Goal: Task Accomplishment & Management: Use online tool/utility

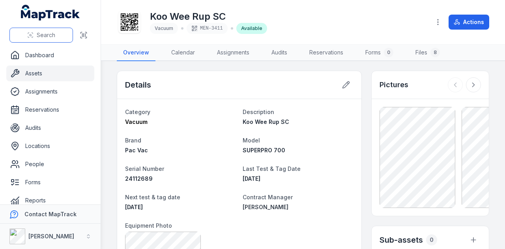
click at [44, 35] on span "Search" at bounding box center [46, 35] width 19 height 8
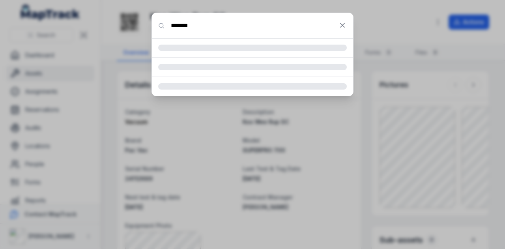
type input "*******"
click at [338, 24] on button at bounding box center [342, 25] width 15 height 15
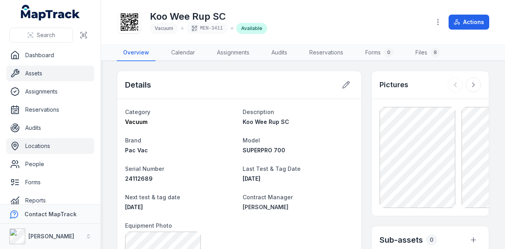
click at [62, 148] on link "Locations" at bounding box center [50, 146] width 88 height 16
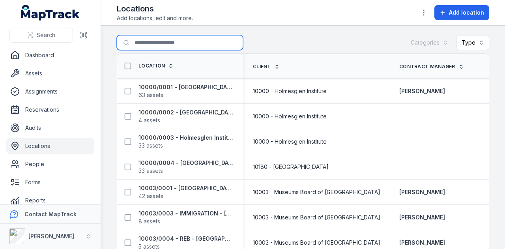
click at [183, 46] on input "Search for locations" at bounding box center [180, 42] width 126 height 15
type input "*********"
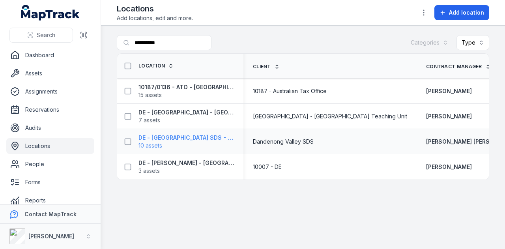
click at [194, 142] on span "10 assets" at bounding box center [185, 146] width 95 height 8
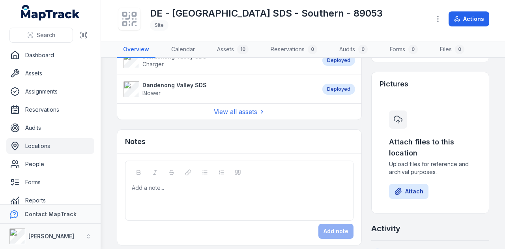
scroll to position [276, 0]
click at [247, 108] on link "View all assets" at bounding box center [239, 110] width 51 height 9
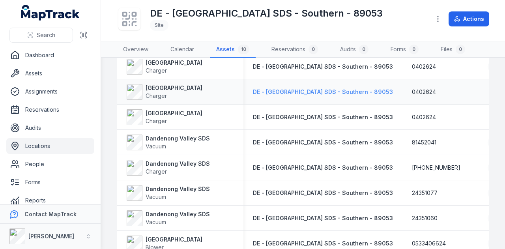
scroll to position [88, 0]
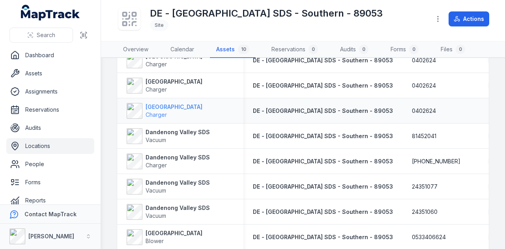
click at [180, 108] on strong "[GEOGRAPHIC_DATA]" at bounding box center [174, 107] width 57 height 8
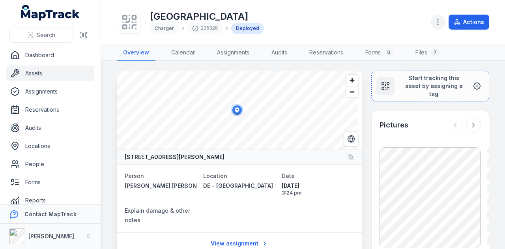
click at [433, 21] on button "button" at bounding box center [437, 22] width 15 height 15
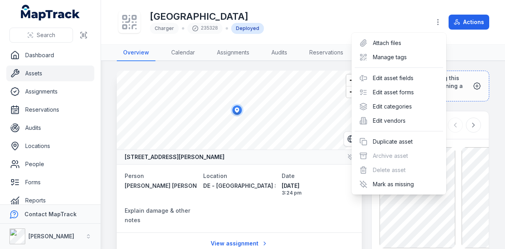
click at [463, 23] on div "Actions" at bounding box center [459, 22] width 59 height 15
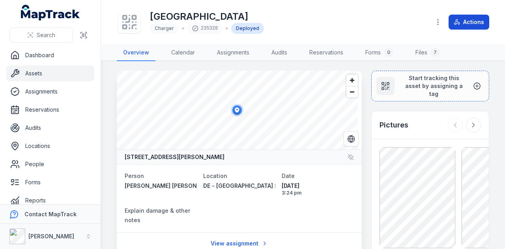
click at [475, 24] on button "Actions" at bounding box center [468, 22] width 41 height 15
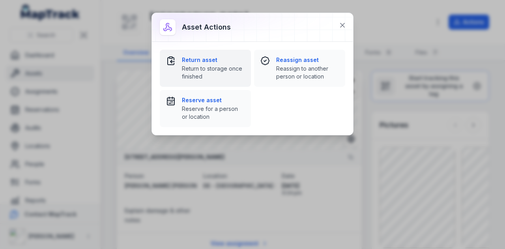
click at [217, 65] on span "Return to storage once finished" at bounding box center [213, 73] width 63 height 16
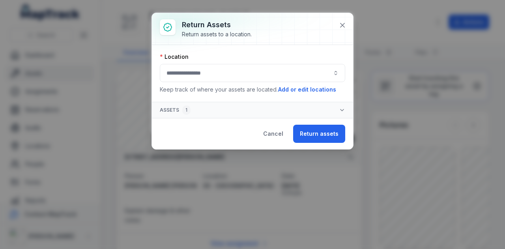
click at [255, 72] on button "button" at bounding box center [252, 73] width 185 height 18
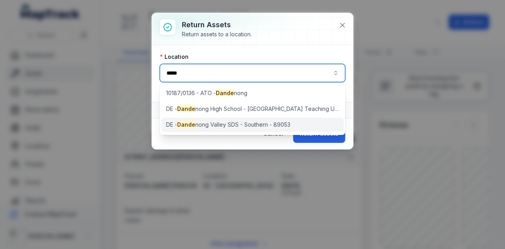
type input "*****"
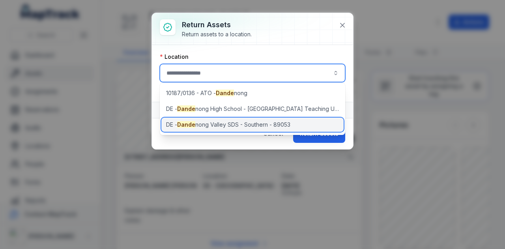
click at [272, 123] on span "DE - Dande nong Valley SDS - Southern - 89053" at bounding box center [228, 125] width 124 height 8
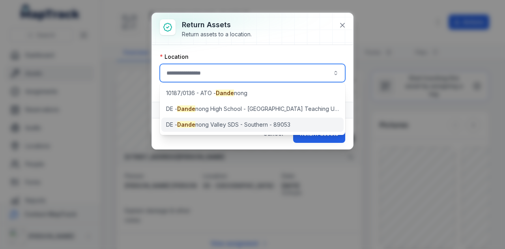
type input "**********"
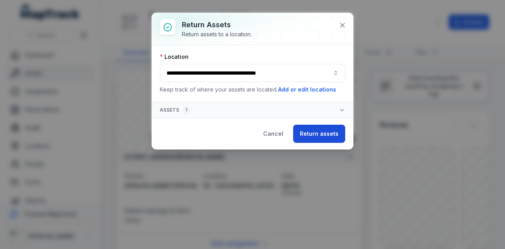
click at [325, 129] on button "Return assets" at bounding box center [319, 134] width 52 height 18
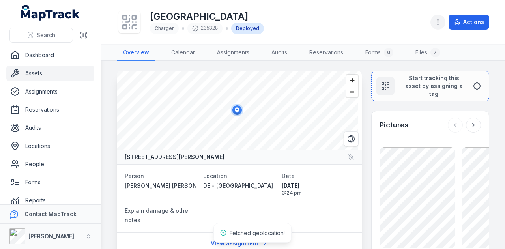
click at [437, 26] on icon "button" at bounding box center [438, 22] width 8 height 8
